Goal: Task Accomplishment & Management: Manage account settings

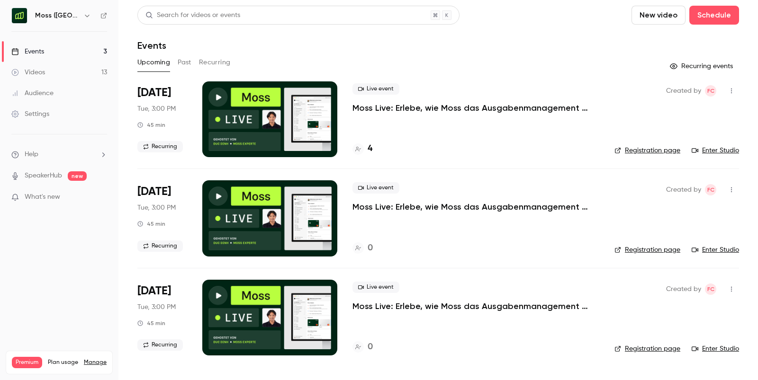
click at [67, 22] on div "Moss ([GEOGRAPHIC_DATA])" at bounding box center [59, 16] width 96 height 16
click at [83, 14] on icon "button" at bounding box center [87, 16] width 8 height 8
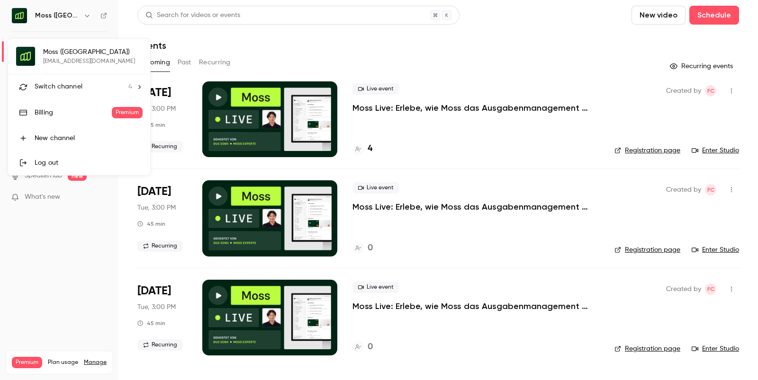
click at [63, 12] on div at bounding box center [379, 190] width 758 height 380
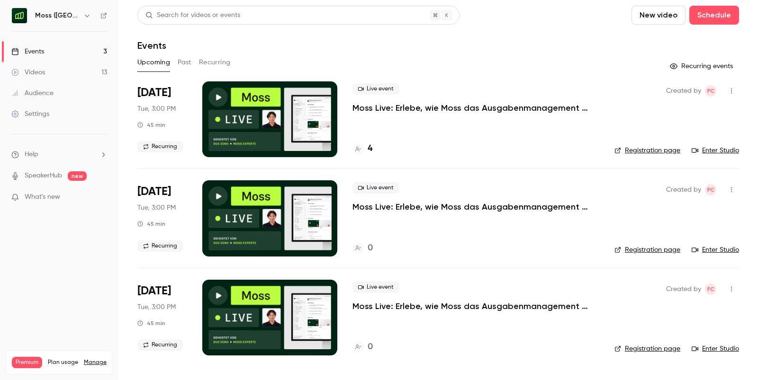
click at [83, 12] on icon "button" at bounding box center [87, 16] width 8 height 8
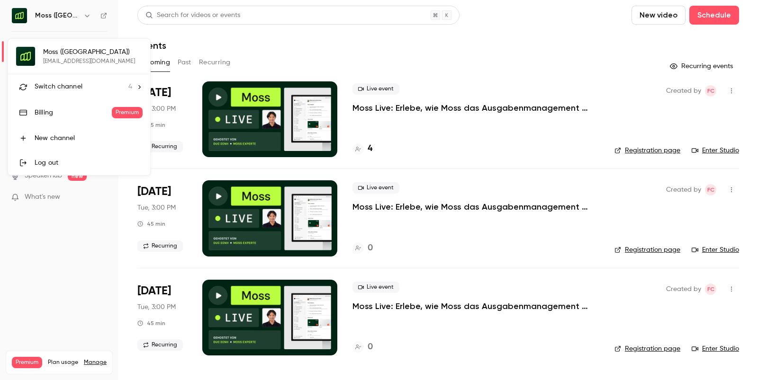
click at [54, 78] on li "Switch channel 4" at bounding box center [79, 86] width 142 height 25
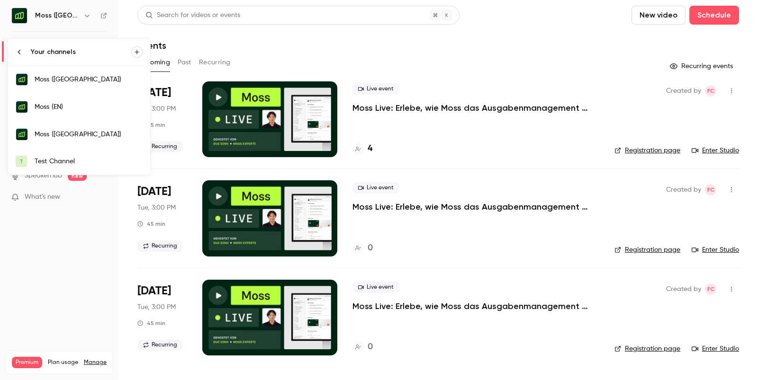
click at [54, 133] on div "Moss ([GEOGRAPHIC_DATA])" at bounding box center [89, 134] width 108 height 9
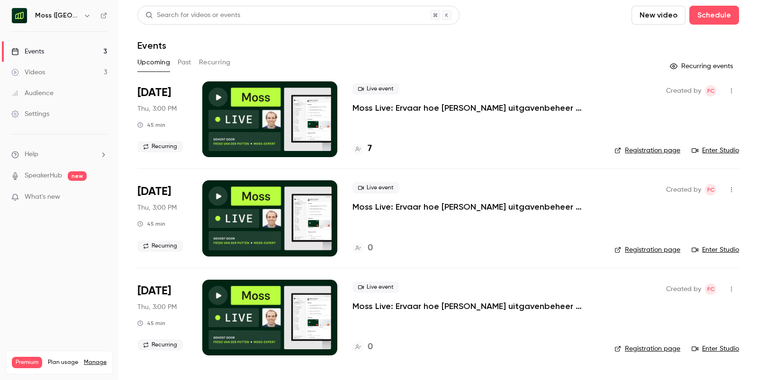
click at [397, 137] on div "Live event Moss Live: Ervaar hoe [PERSON_NAME] uitgavenbeheer automatiseert 7" at bounding box center [475, 119] width 247 height 76
click at [292, 126] on div at bounding box center [269, 119] width 135 height 76
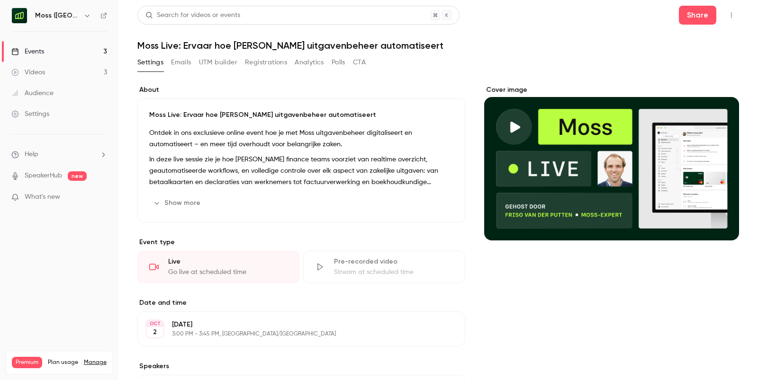
click at [361, 62] on button "CTA" at bounding box center [359, 62] width 13 height 15
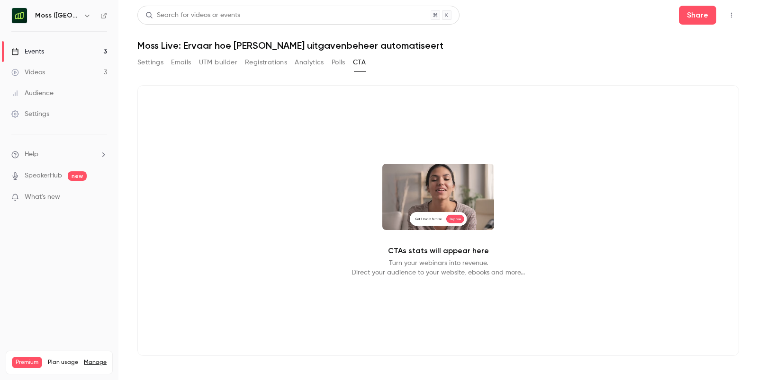
click at [160, 58] on button "Settings" at bounding box center [150, 62] width 26 height 15
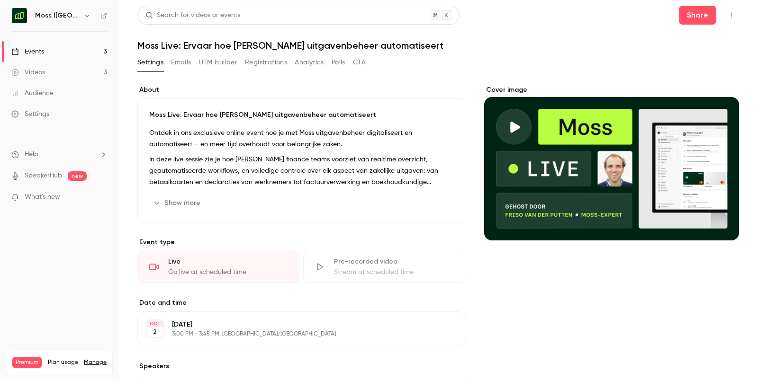
click at [256, 67] on button "Registrations" at bounding box center [266, 62] width 42 height 15
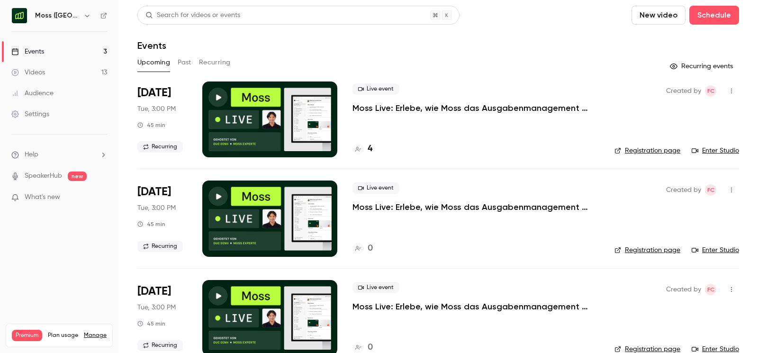
click at [49, 18] on h6 "Moss ([GEOGRAPHIC_DATA])" at bounding box center [57, 15] width 45 height 9
click at [64, 16] on div "Moss ([GEOGRAPHIC_DATA])" at bounding box center [64, 15] width 58 height 11
click at [83, 16] on icon "button" at bounding box center [87, 16] width 8 height 8
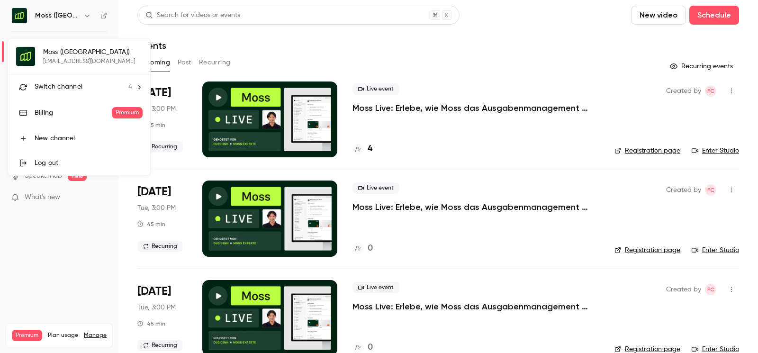
click at [57, 88] on span "Switch channel" at bounding box center [59, 87] width 48 height 10
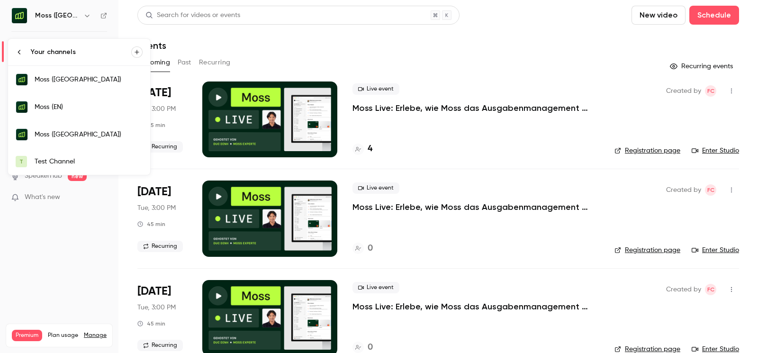
click at [61, 132] on div "Moss ([GEOGRAPHIC_DATA])" at bounding box center [89, 134] width 108 height 9
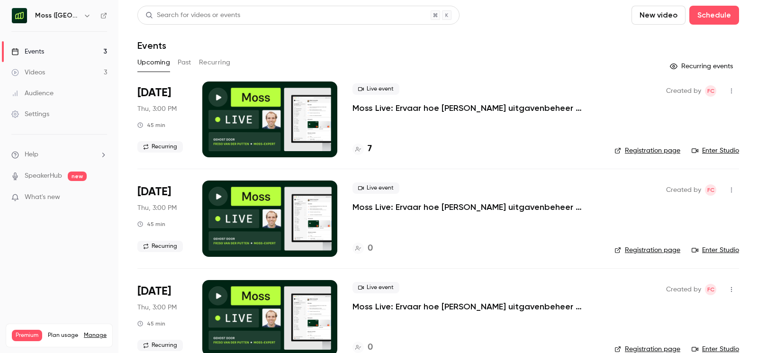
click at [384, 121] on div "Live event Moss Live: Ervaar hoe [PERSON_NAME] uitgavenbeheer automatiseert 7" at bounding box center [475, 119] width 247 height 76
click at [384, 114] on div "Live event Moss Live: Ervaar hoe [PERSON_NAME] uitgavenbeheer automatiseert 7" at bounding box center [475, 119] width 247 height 76
click at [386, 110] on p "Moss Live: Ervaar hoe [PERSON_NAME] uitgavenbeheer automatiseert" at bounding box center [475, 107] width 247 height 11
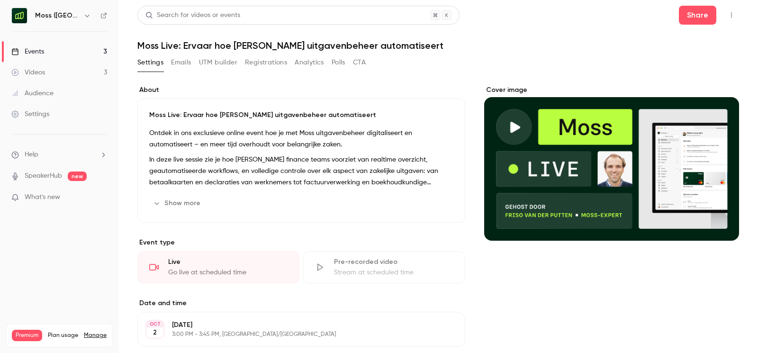
click at [269, 63] on button "Registrations" at bounding box center [266, 62] width 42 height 15
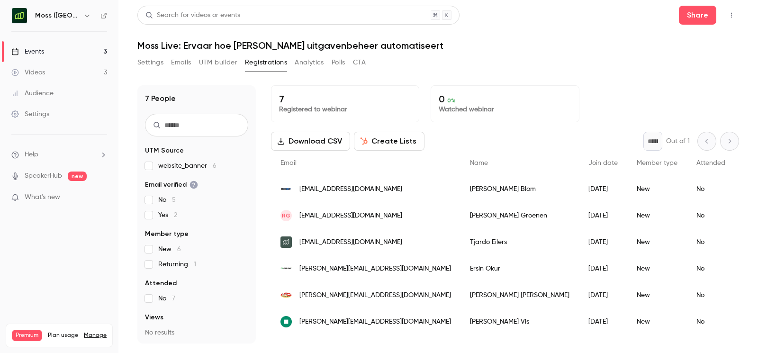
scroll to position [17, 0]
